Goal: Task Accomplishment & Management: Use online tool/utility

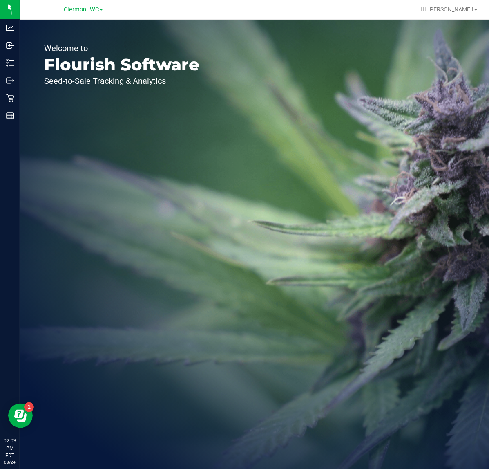
drag, startPoint x: 375, startPoint y: 0, endPoint x: 47, endPoint y: 123, distance: 349.8
click at [107, 196] on div "Welcome to Flourish Software Seed-to-Sale Tracking & Analytics" at bounding box center [122, 244] width 204 height 449
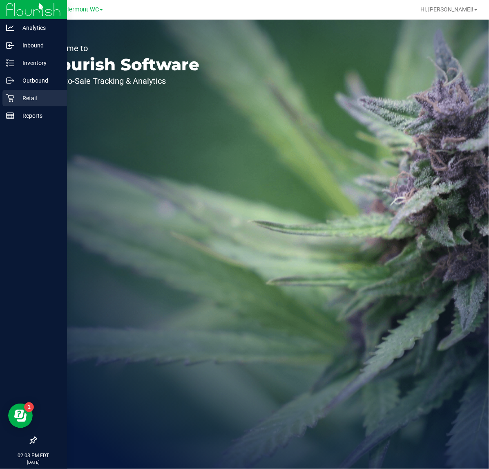
click at [1, 94] on link "Retail" at bounding box center [33, 99] width 67 height 18
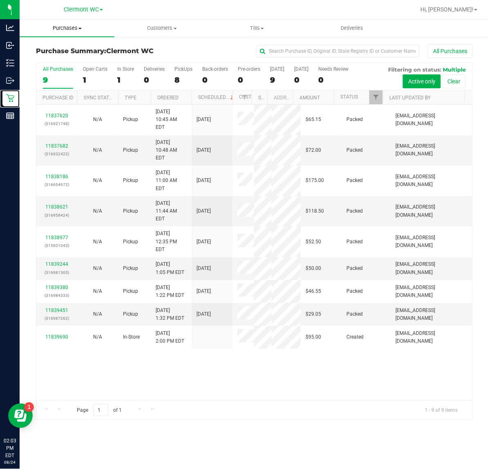
click at [74, 31] on span "Purchases" at bounding box center [67, 28] width 95 height 7
click at [66, 65] on span "All purchases" at bounding box center [49, 68] width 58 height 7
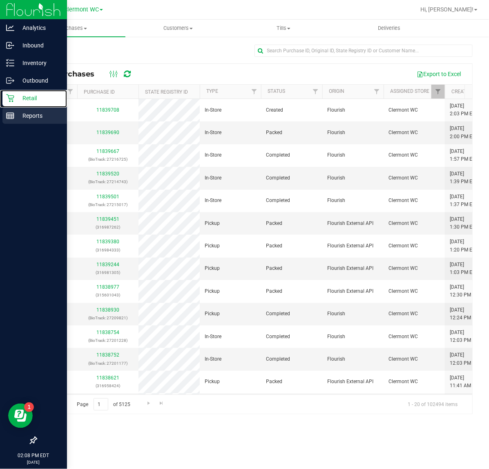
drag, startPoint x: 14, startPoint y: 103, endPoint x: 58, endPoint y: 117, distance: 46.1
click at [14, 103] on p "Retail" at bounding box center [38, 98] width 49 height 10
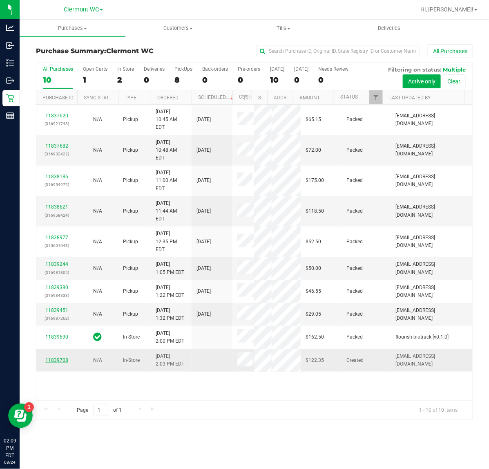
click at [55, 363] on link "11839708" at bounding box center [56, 360] width 23 height 6
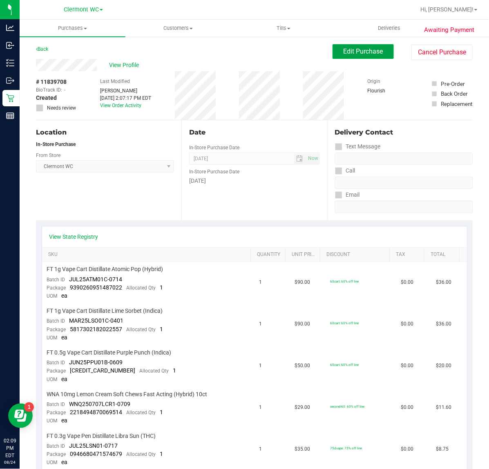
click at [374, 51] on span "Edit Purchase" at bounding box center [364, 51] width 40 height 8
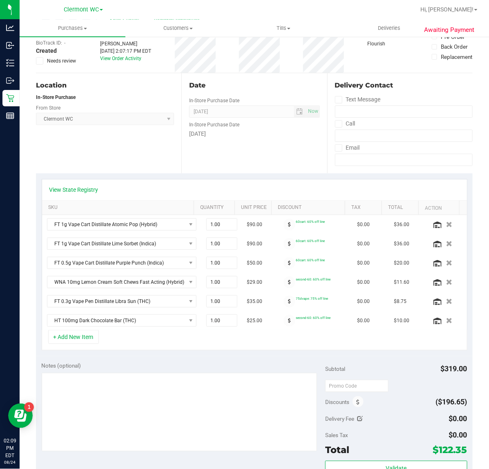
scroll to position [102, 0]
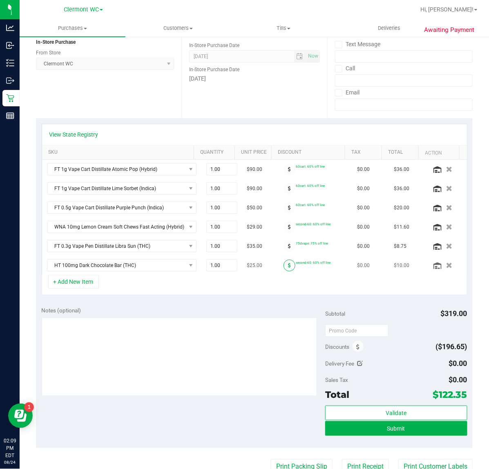
click at [283, 270] on span at bounding box center [289, 265] width 12 height 12
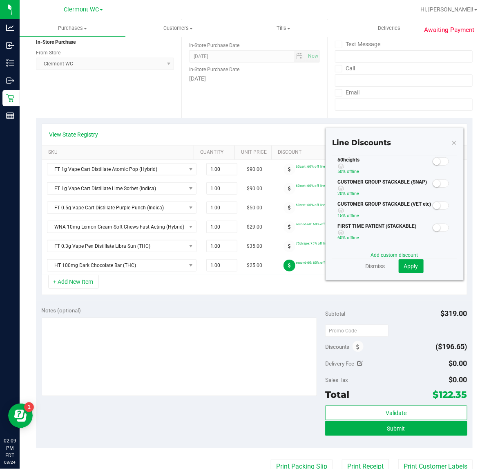
click at [391, 162] on span at bounding box center [441, 161] width 16 height 8
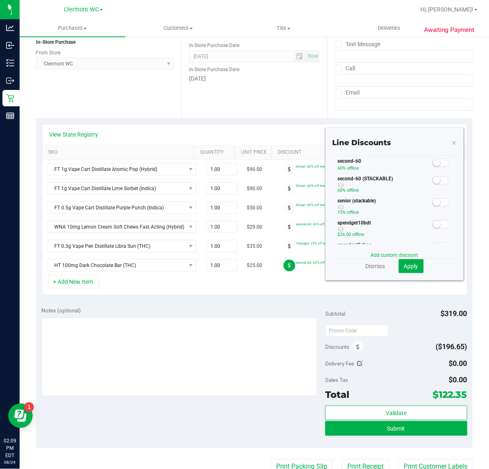
scroll to position [204, 0]
click at [391, 197] on small at bounding box center [436, 195] width 7 height 7
click at [391, 270] on button "Apply" at bounding box center [411, 266] width 25 height 14
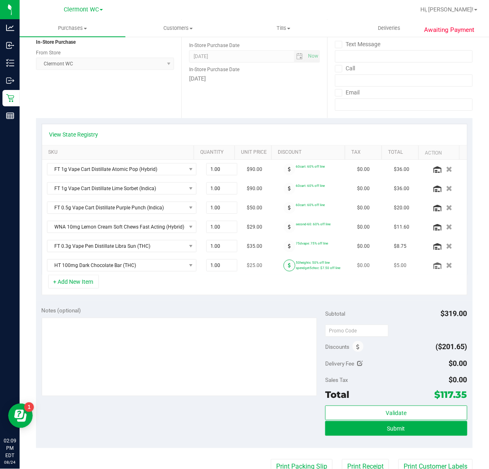
click at [288, 268] on icon at bounding box center [289, 265] width 3 height 5
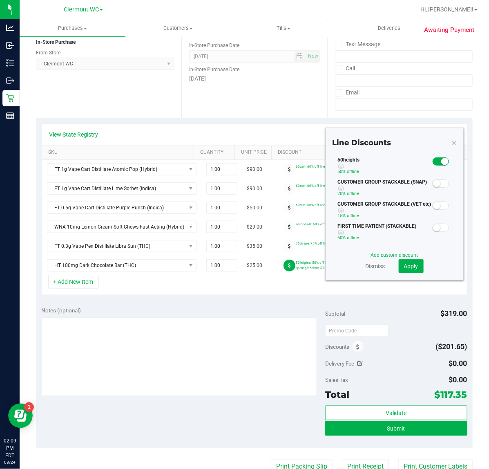
click at [391, 164] on span at bounding box center [441, 161] width 16 height 8
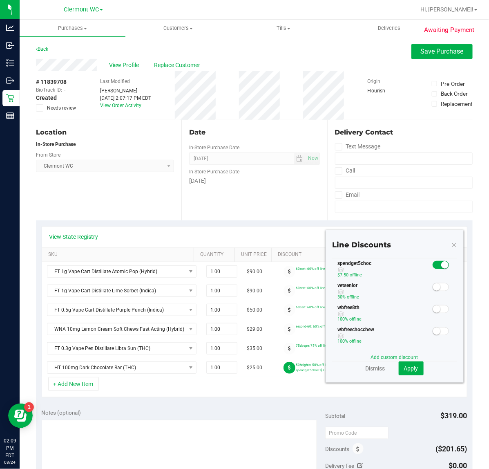
scroll to position [255, 0]
click at [391, 374] on button "Apply" at bounding box center [411, 368] width 25 height 14
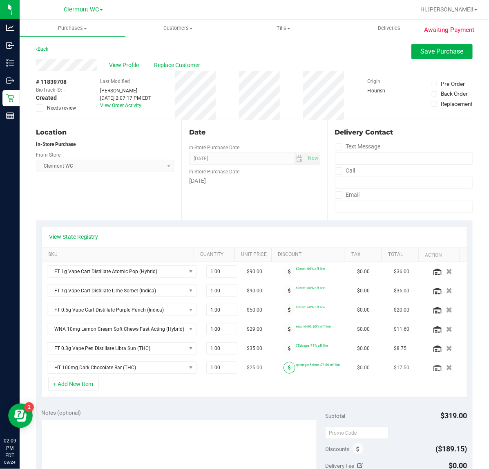
click at [288, 368] on icon at bounding box center [289, 367] width 3 height 5
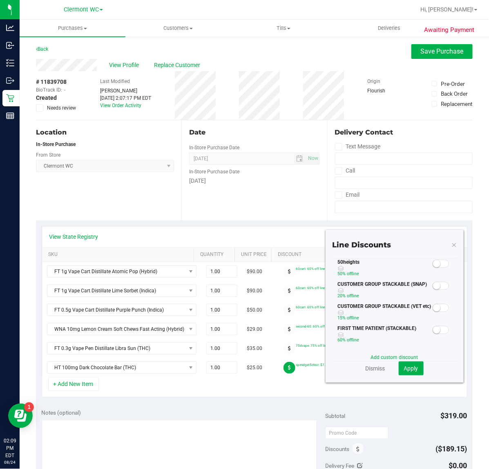
click at [391, 263] on span at bounding box center [441, 263] width 16 height 8
click at [391, 370] on span "Apply" at bounding box center [411, 368] width 14 height 7
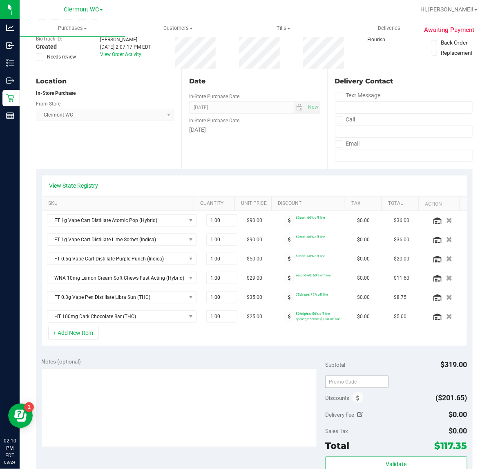
scroll to position [102, 0]
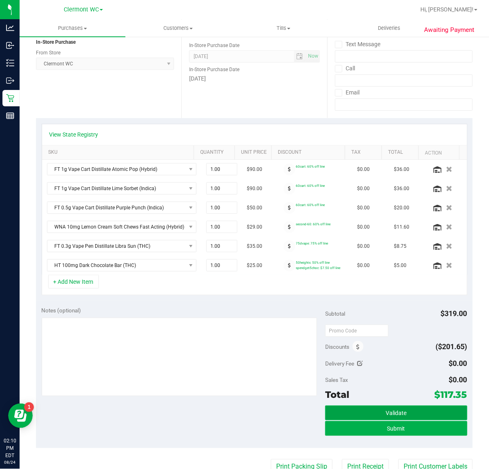
click at [374, 375] on button "Validate" at bounding box center [396, 412] width 142 height 15
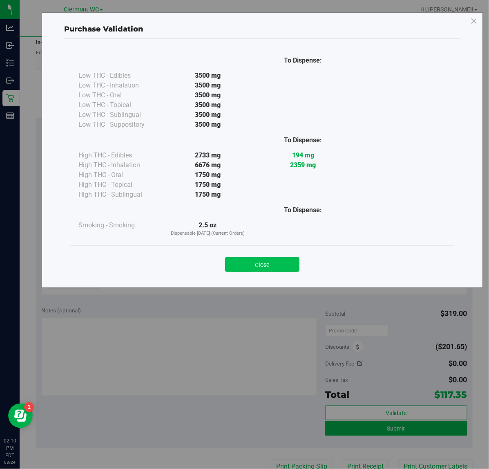
click at [280, 271] on button "Close" at bounding box center [262, 264] width 74 height 15
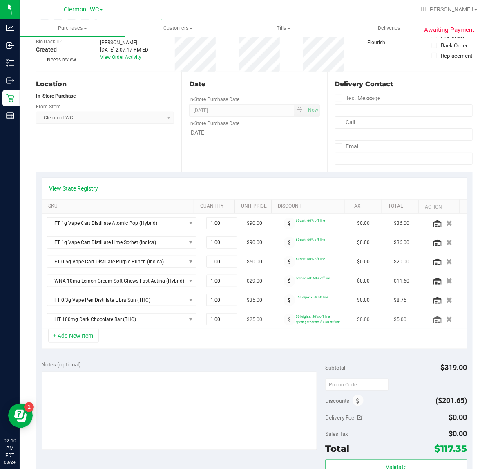
scroll to position [0, 0]
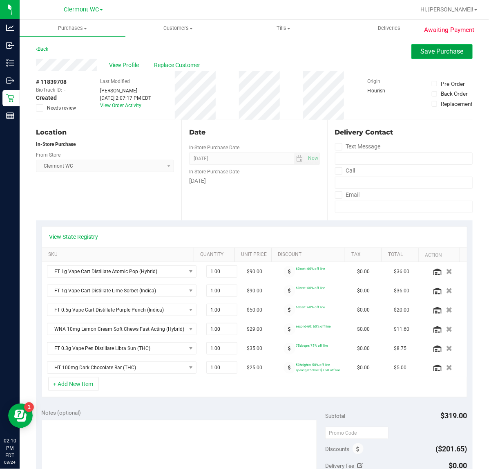
click at [391, 49] on span "Save Purchase" at bounding box center [442, 51] width 43 height 8
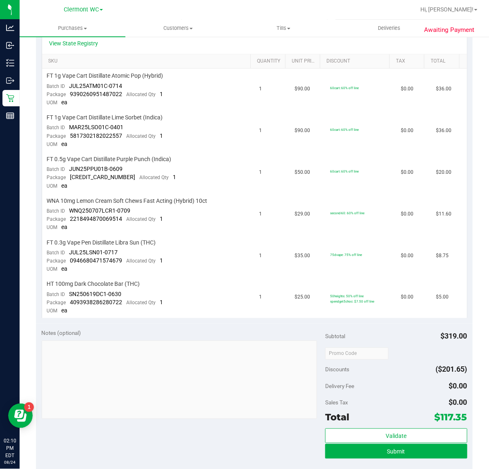
scroll to position [204, 0]
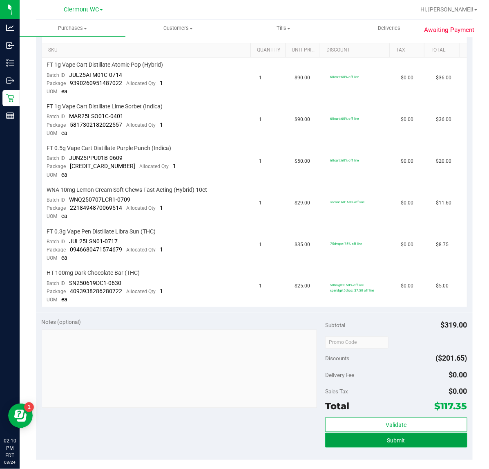
click at [391, 375] on button "Submit" at bounding box center [396, 440] width 142 height 15
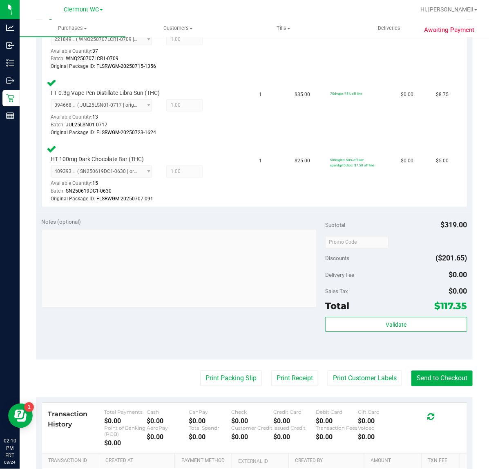
scroll to position [551, 0]
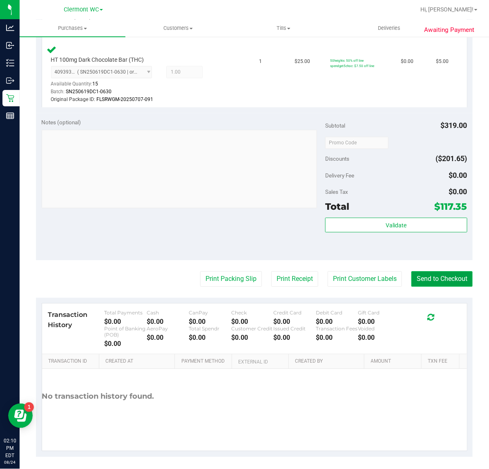
click at [391, 277] on button "Send to Checkout" at bounding box center [441, 279] width 61 height 16
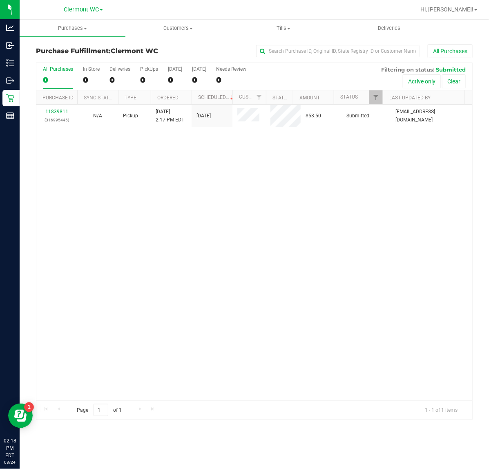
click at [49, 375] on div "Purchases Summary of purchases Fulfillment All purchases Customers All customer…" at bounding box center [254, 244] width 469 height 449
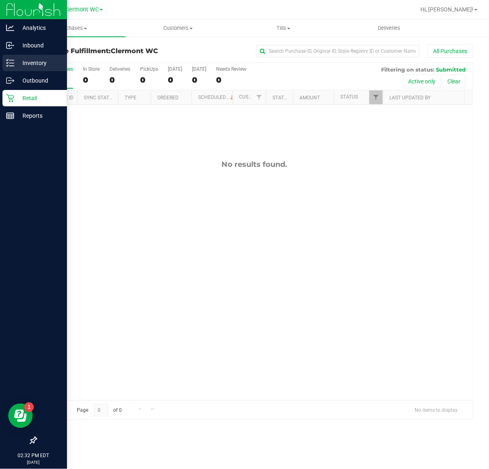
click at [19, 60] on p "Inventory" at bounding box center [38, 63] width 49 height 10
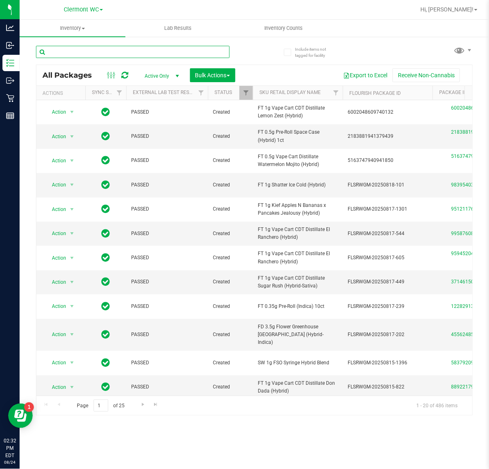
click at [181, 51] on input "text" at bounding box center [133, 52] width 194 height 12
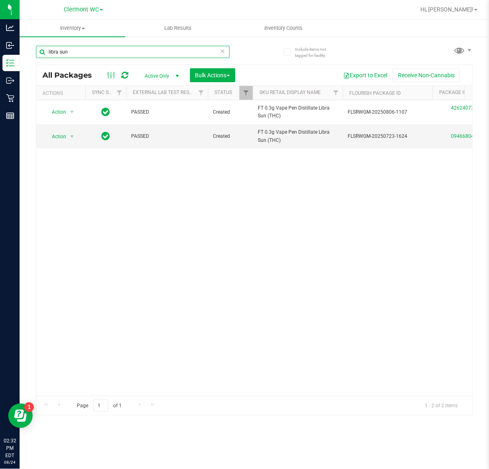
type input "libra sun"
click at [391, 242] on div "Action Action Edit attributes Global inventory Locate package Package audit log…" at bounding box center [254, 247] width 436 height 295
click at [20, 375] on icon "Open Resource Center" at bounding box center [18, 413] width 9 height 9
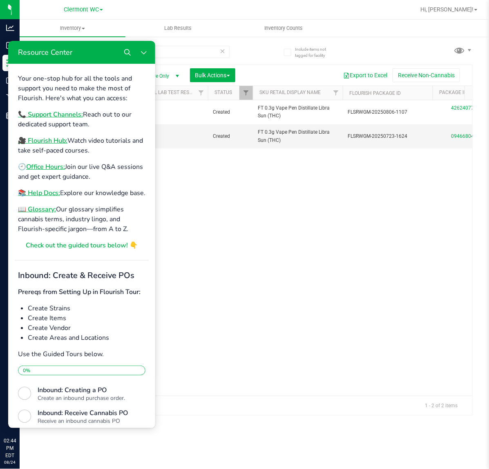
click at [347, 289] on div "Action Action Edit attributes Global inventory Locate package Package audit log…" at bounding box center [254, 247] width 436 height 295
click at [141, 52] on icon "Close Resource Center" at bounding box center [143, 52] width 7 height 7
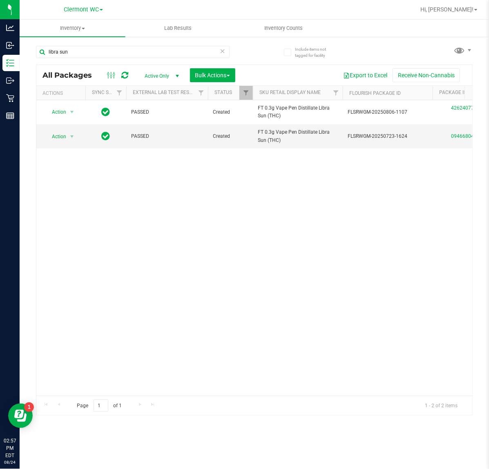
click at [223, 50] on icon at bounding box center [223, 51] width 6 height 10
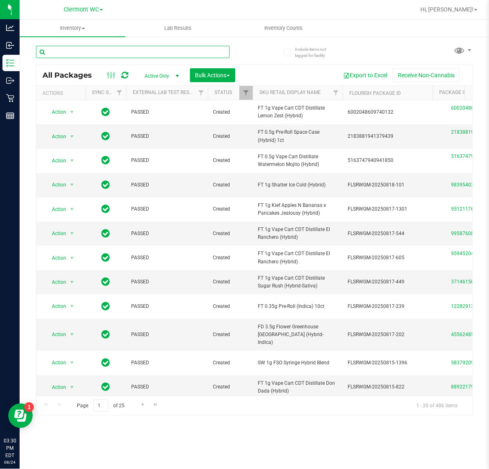
click at [154, 51] on input "text" at bounding box center [133, 52] width 194 height 12
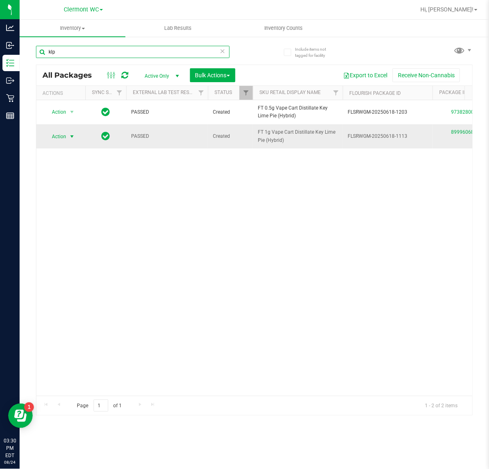
type input "klp"
click at [66, 136] on span "Action" at bounding box center [56, 136] width 22 height 11
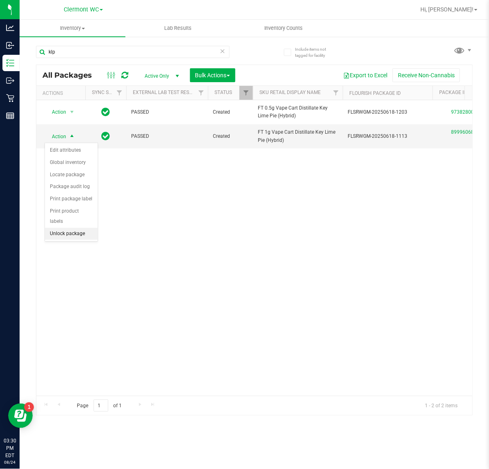
click at [57, 228] on li "Unlock package" at bounding box center [71, 234] width 53 height 12
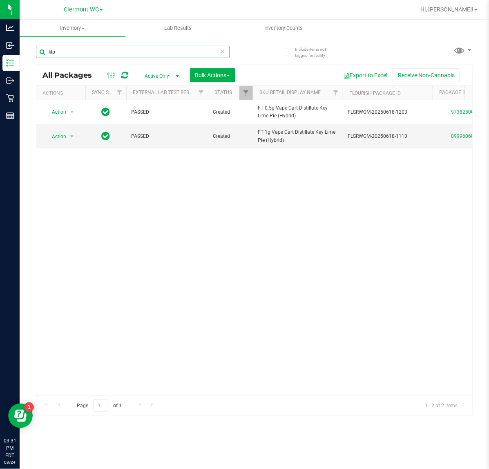
click at [156, 49] on input "klp" at bounding box center [133, 52] width 194 height 12
type input "k"
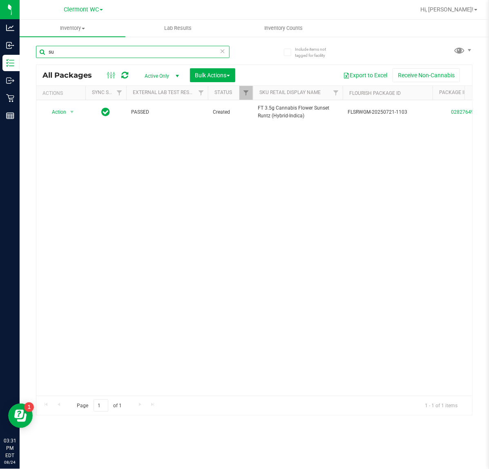
type input "s"
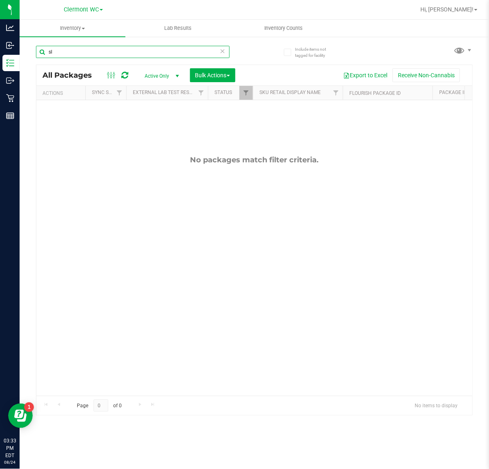
type input "s"
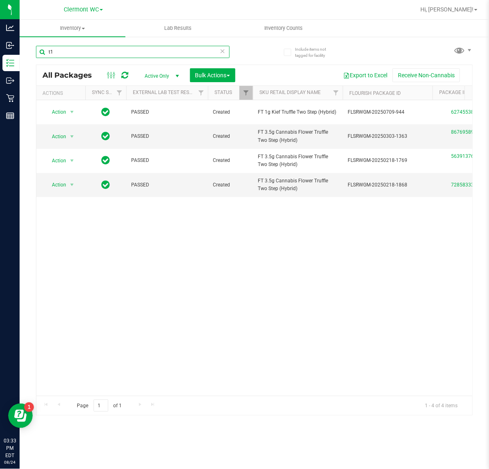
type input "t"
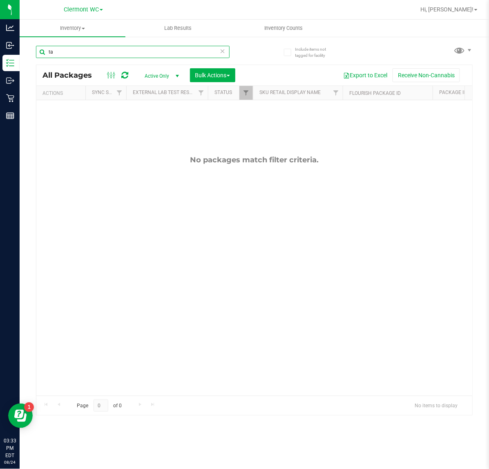
type input "t"
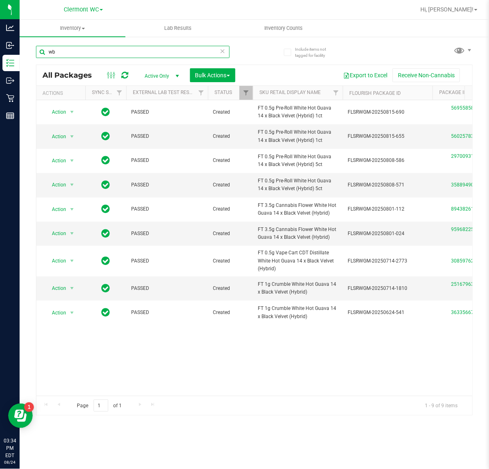
type input "w"
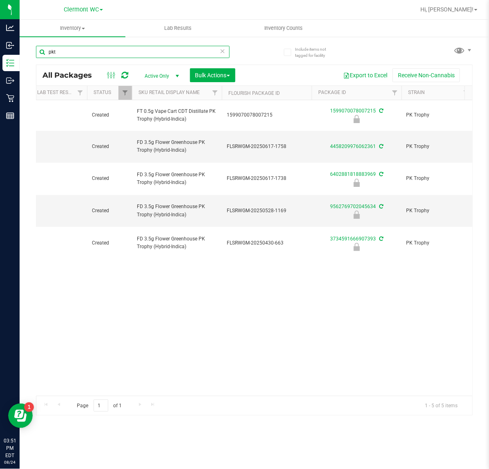
type input "pkt"
